Goal: Transaction & Acquisition: Purchase product/service

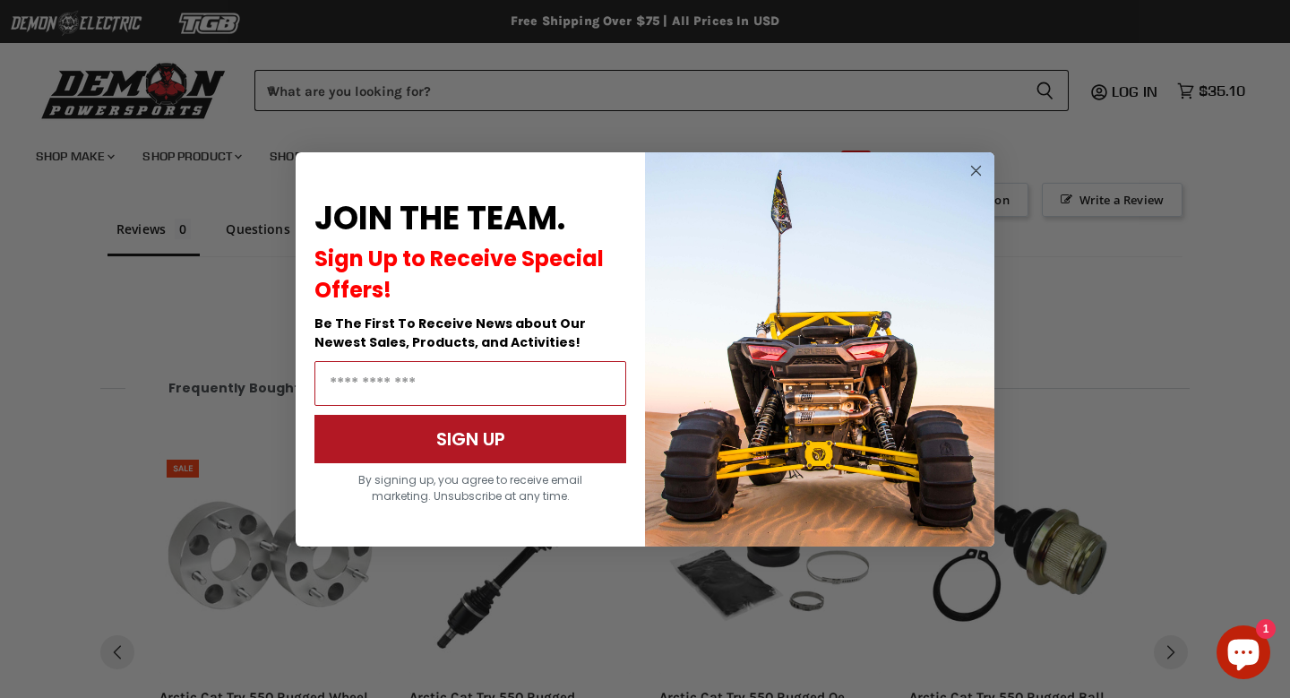
scroll to position [1322, 0]
